Goal: Task Accomplishment & Management: Use online tool/utility

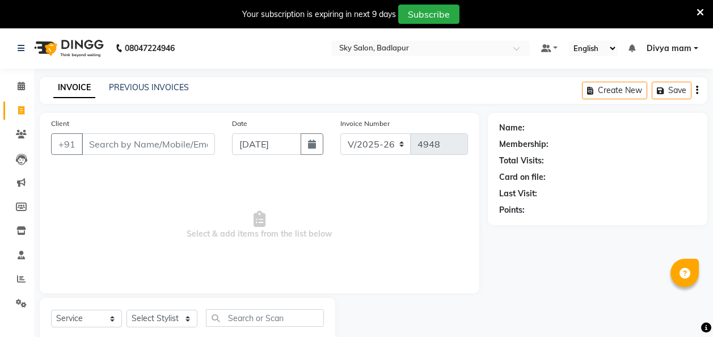
select select "6927"
select select "service"
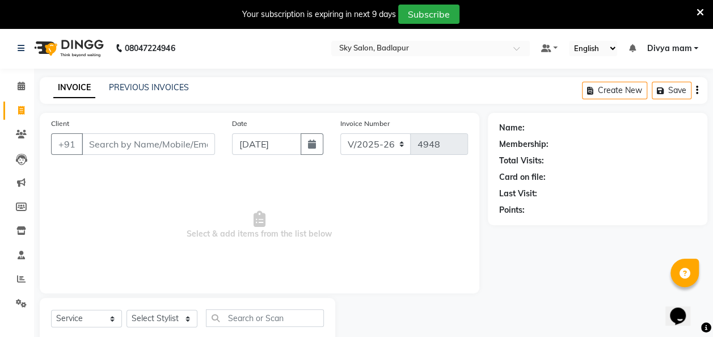
click at [452, 278] on span "Select & add items from the list below" at bounding box center [259, 224] width 417 height 113
click at [150, 87] on link "PREVIOUS INVOICES" at bounding box center [149, 87] width 80 height 10
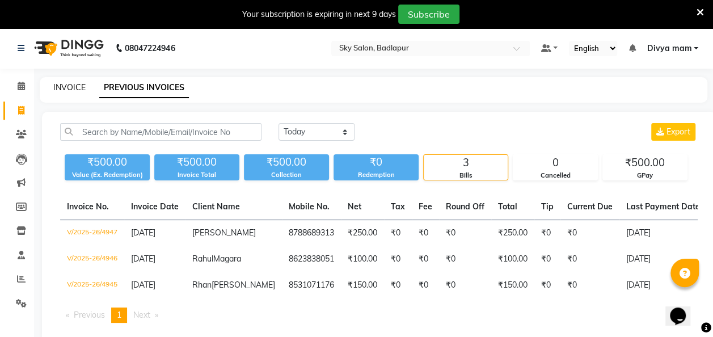
click at [69, 85] on link "INVOICE" at bounding box center [69, 87] width 32 height 10
select select "6927"
select select "service"
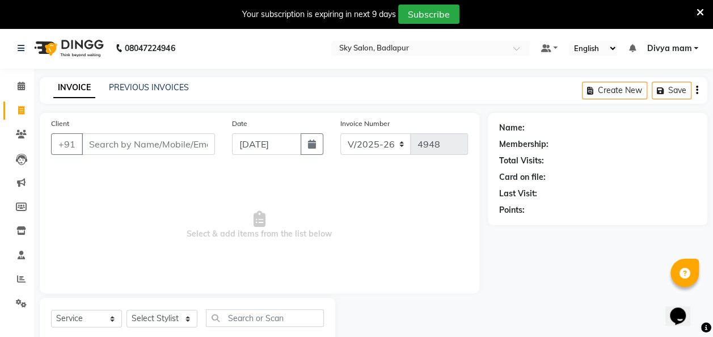
scroll to position [31, 0]
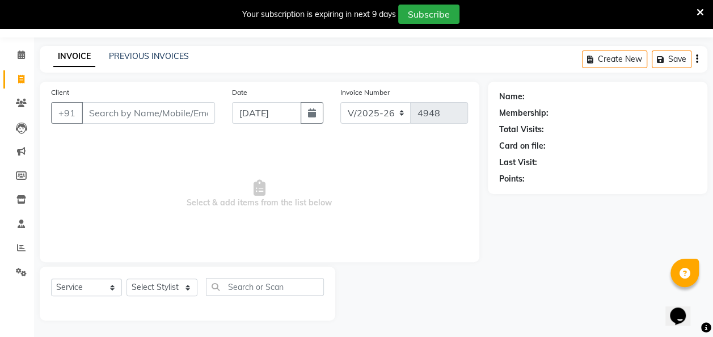
click at [699, 11] on icon at bounding box center [699, 12] width 7 height 10
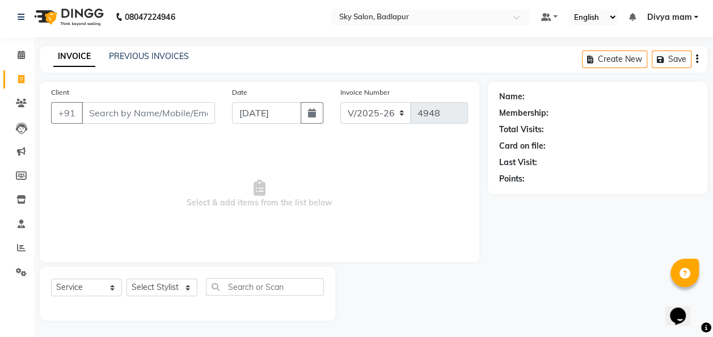
scroll to position [0, 0]
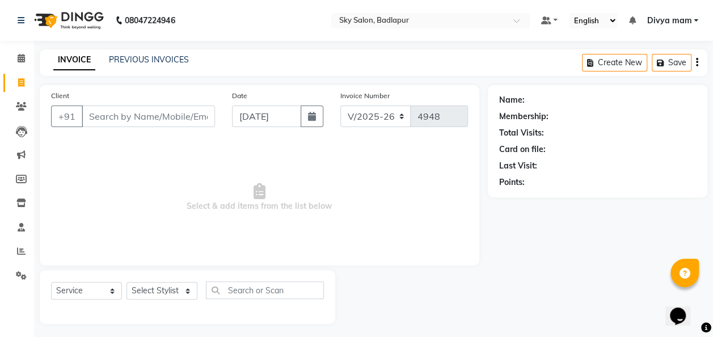
click at [575, 223] on div "Name: Membership: Total Visits: Card on file: Last Visit: Points:" at bounding box center [602, 204] width 228 height 239
